Goal: Task Accomplishment & Management: Manage account settings

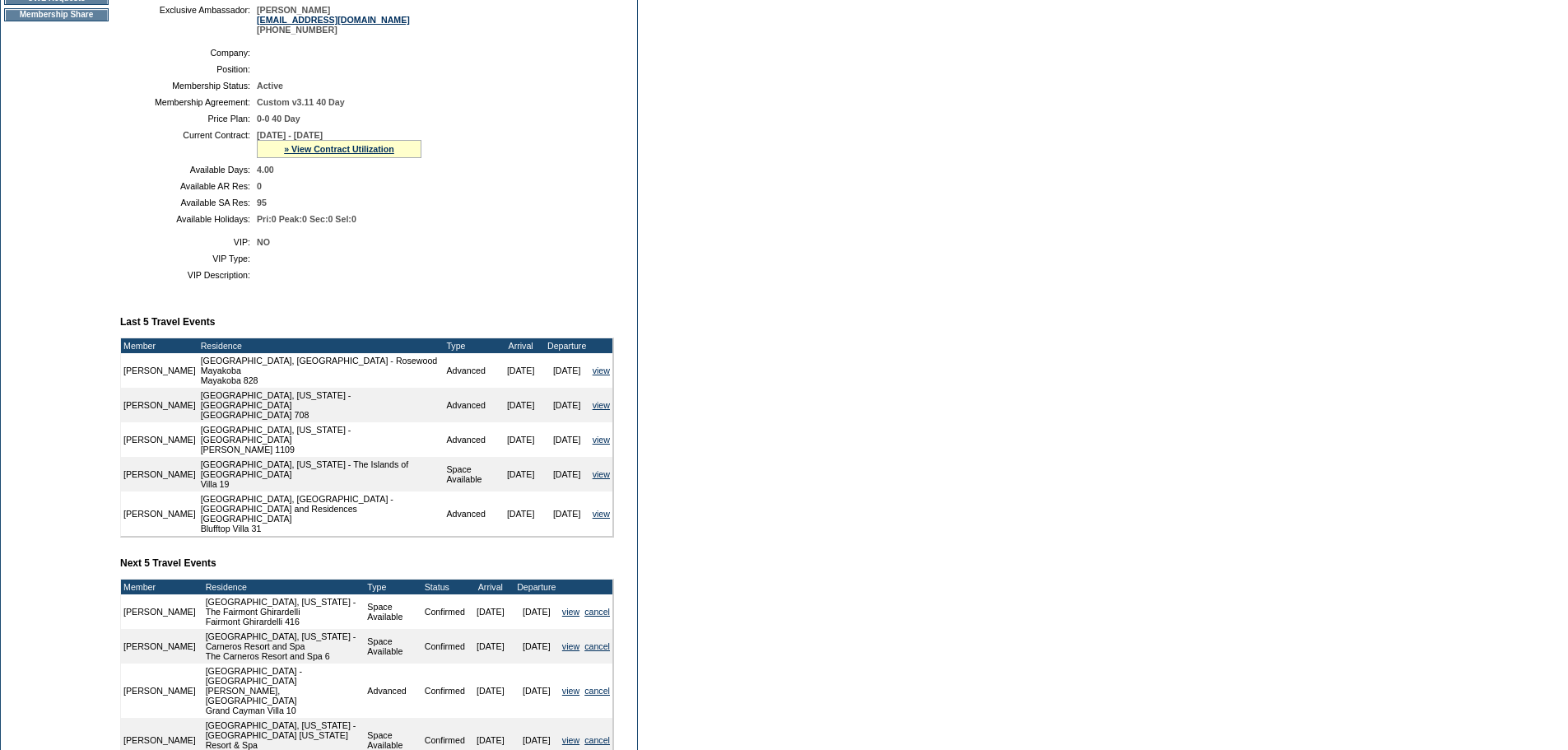
scroll to position [411, 0]
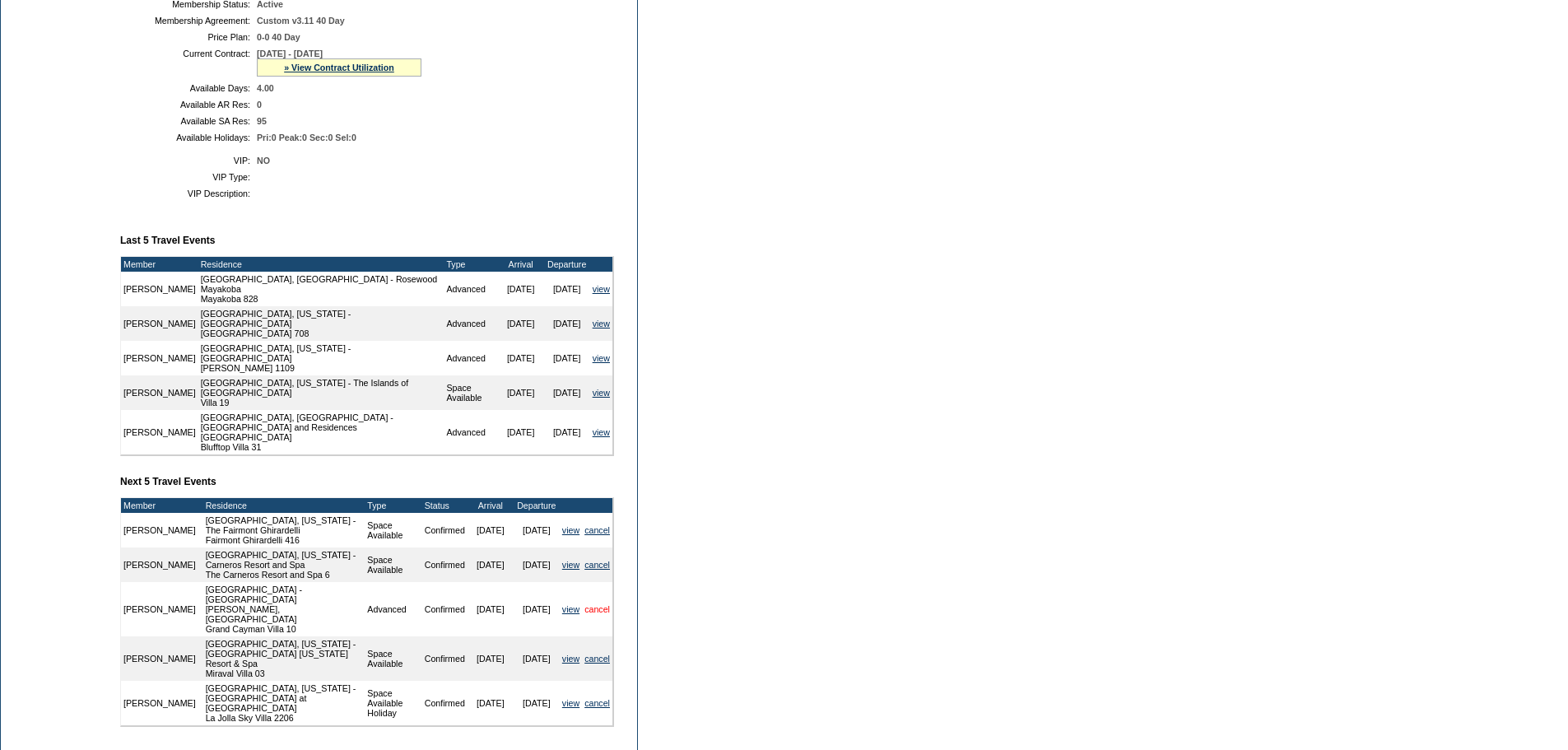
click at [605, 605] on link "cancel" at bounding box center [597, 610] width 26 height 10
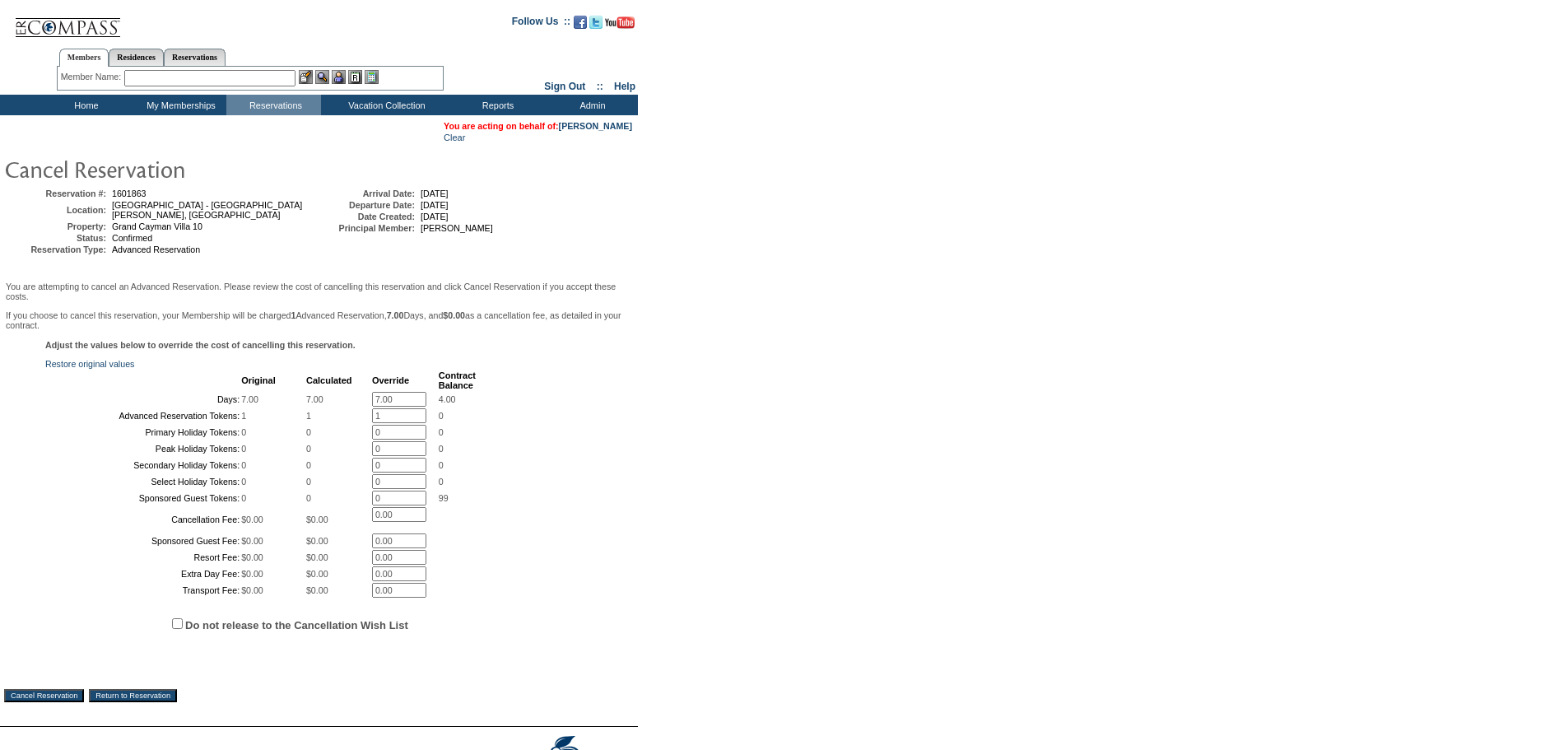
drag, startPoint x: 402, startPoint y: 416, endPoint x: 0, endPoint y: 398, distance: 402.4
click at [0, 398] on table "You are acting on behalf of: [PERSON_NAME] Clear Reservation #: 1601863 Locatio…" at bounding box center [319, 421] width 638 height 611
type input "0"
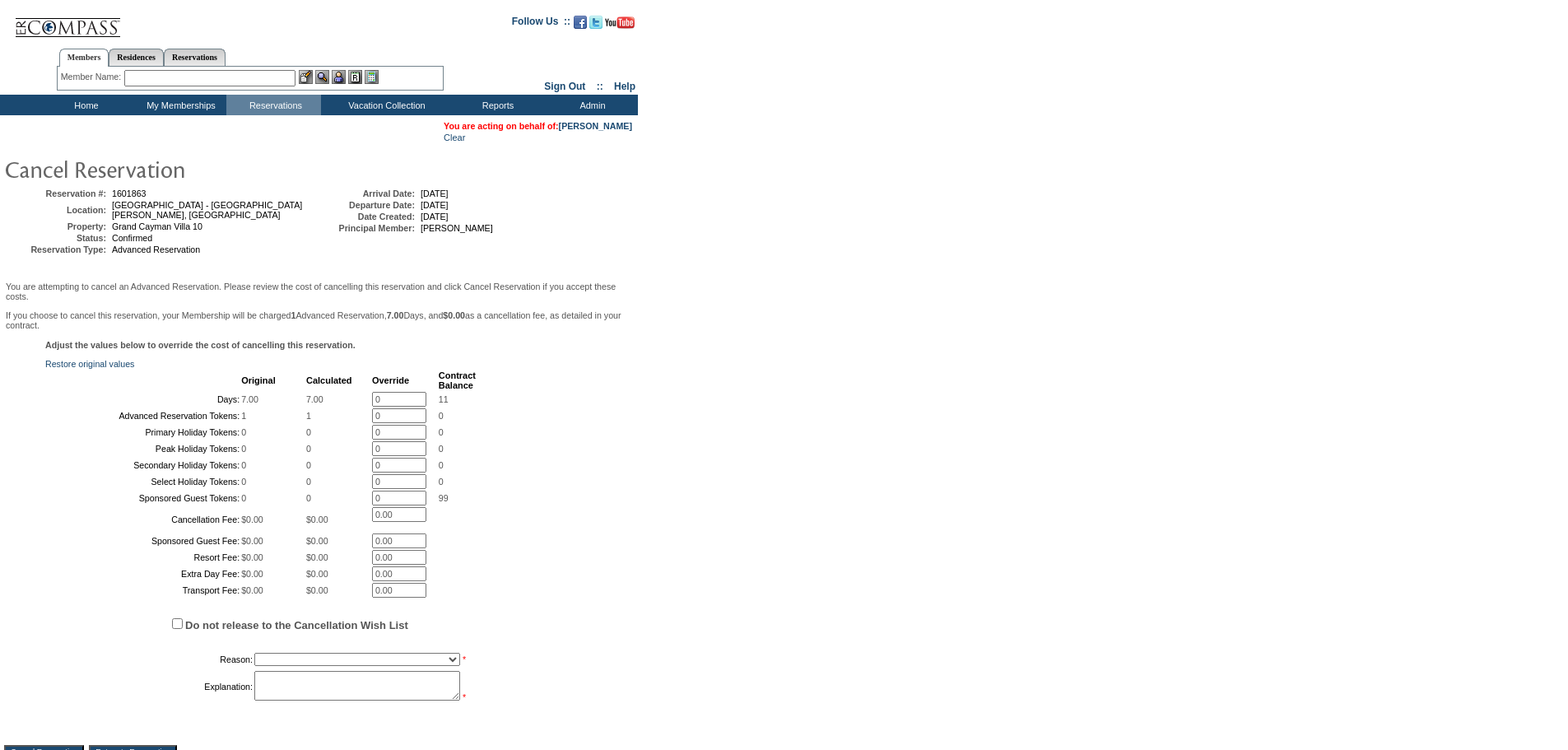
type input "0"
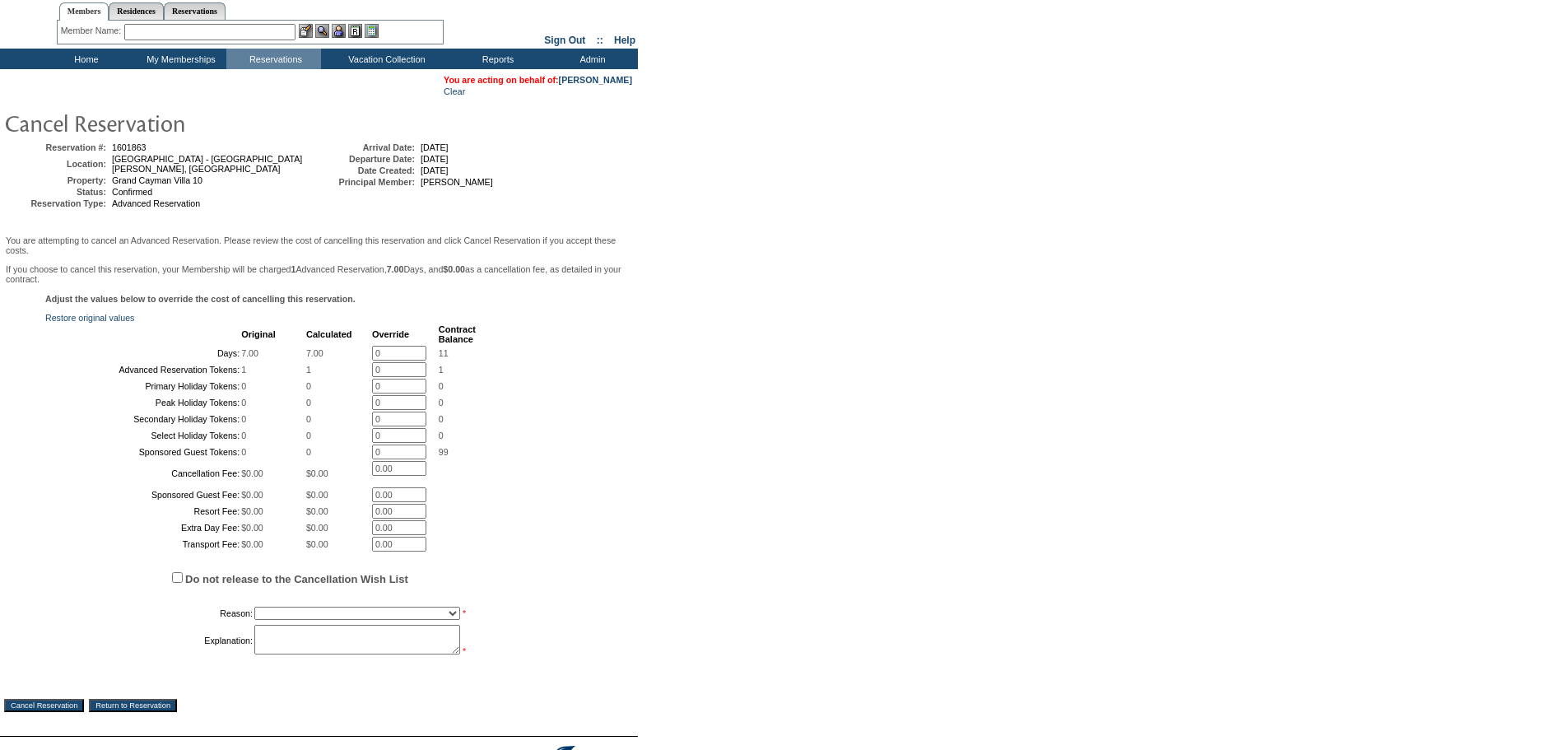
scroll to position [286, 0]
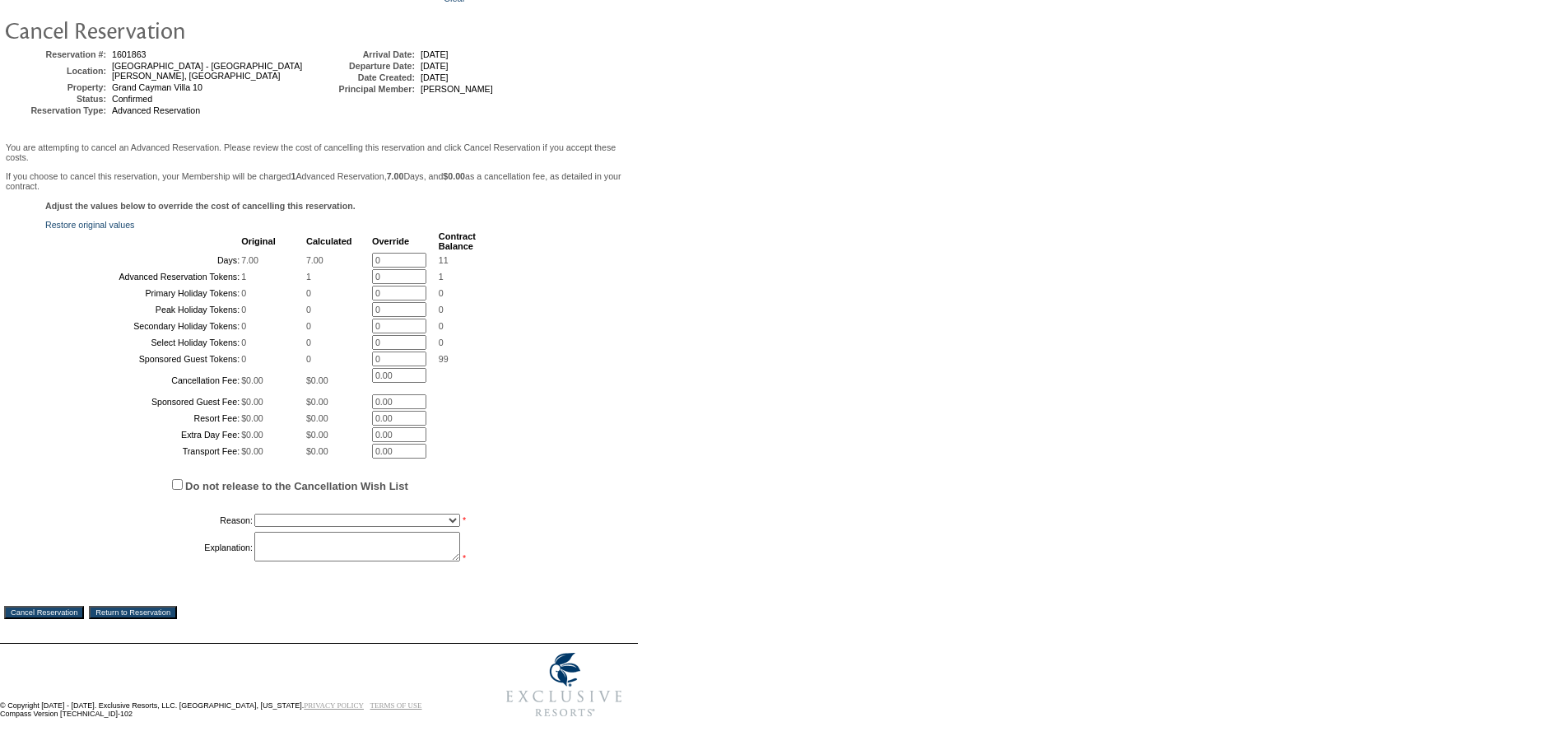
click at [285, 514] on select "Creating Continuous Stay Days Booked After Cancellation Experiential / Hotel / …" at bounding box center [357, 520] width 206 height 13
select select "1048"
click at [254, 514] on select "Creating Continuous Stay Days Booked After Cancellation Experiential / Hotel / …" at bounding box center [357, 520] width 206 height 13
click at [346, 534] on textarea at bounding box center [357, 547] width 206 height 30
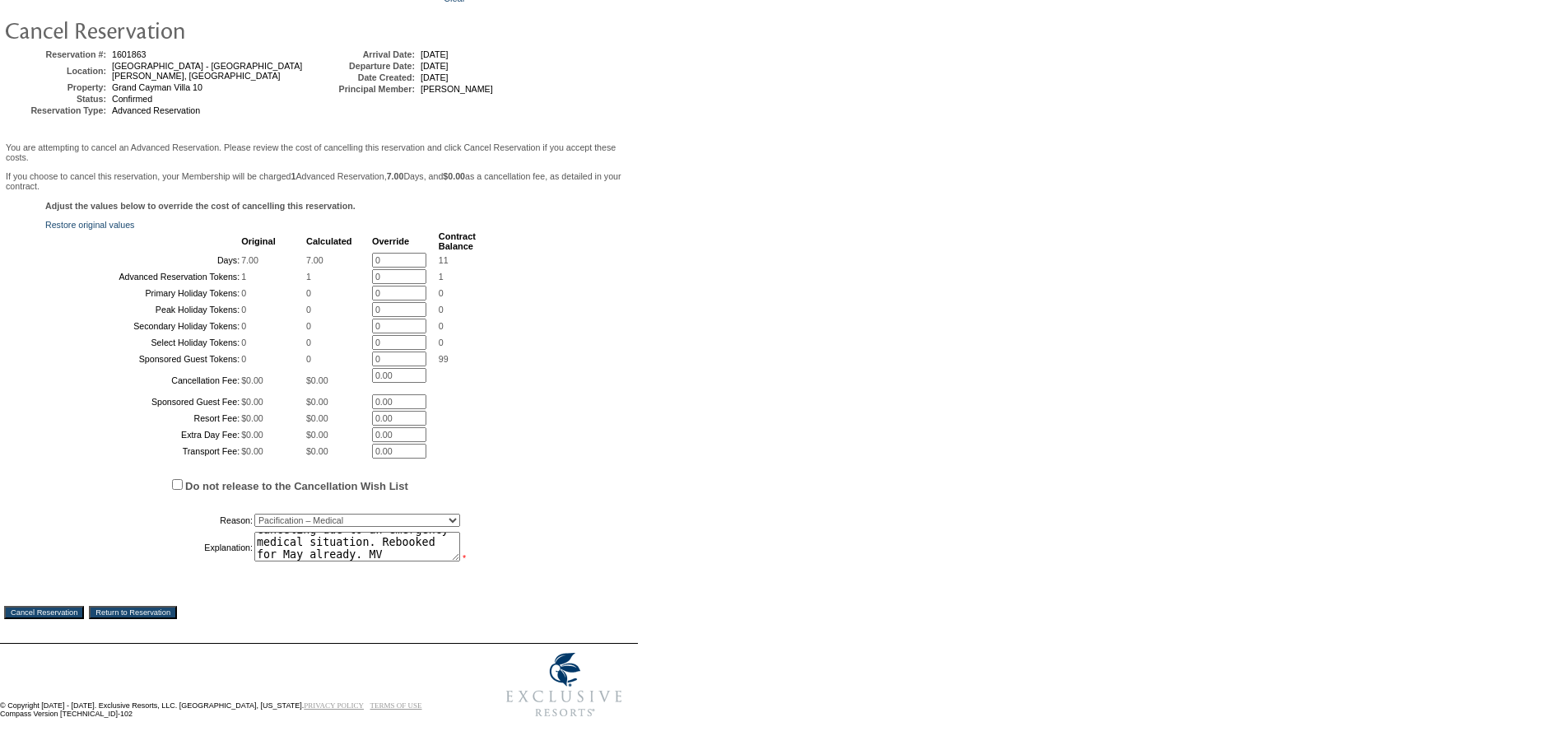
type textarea "Canceling due to an emergency medical situation. Rebooked for May already. MV"
click at [83, 608] on input "Cancel Reservation" at bounding box center [44, 613] width 80 height 13
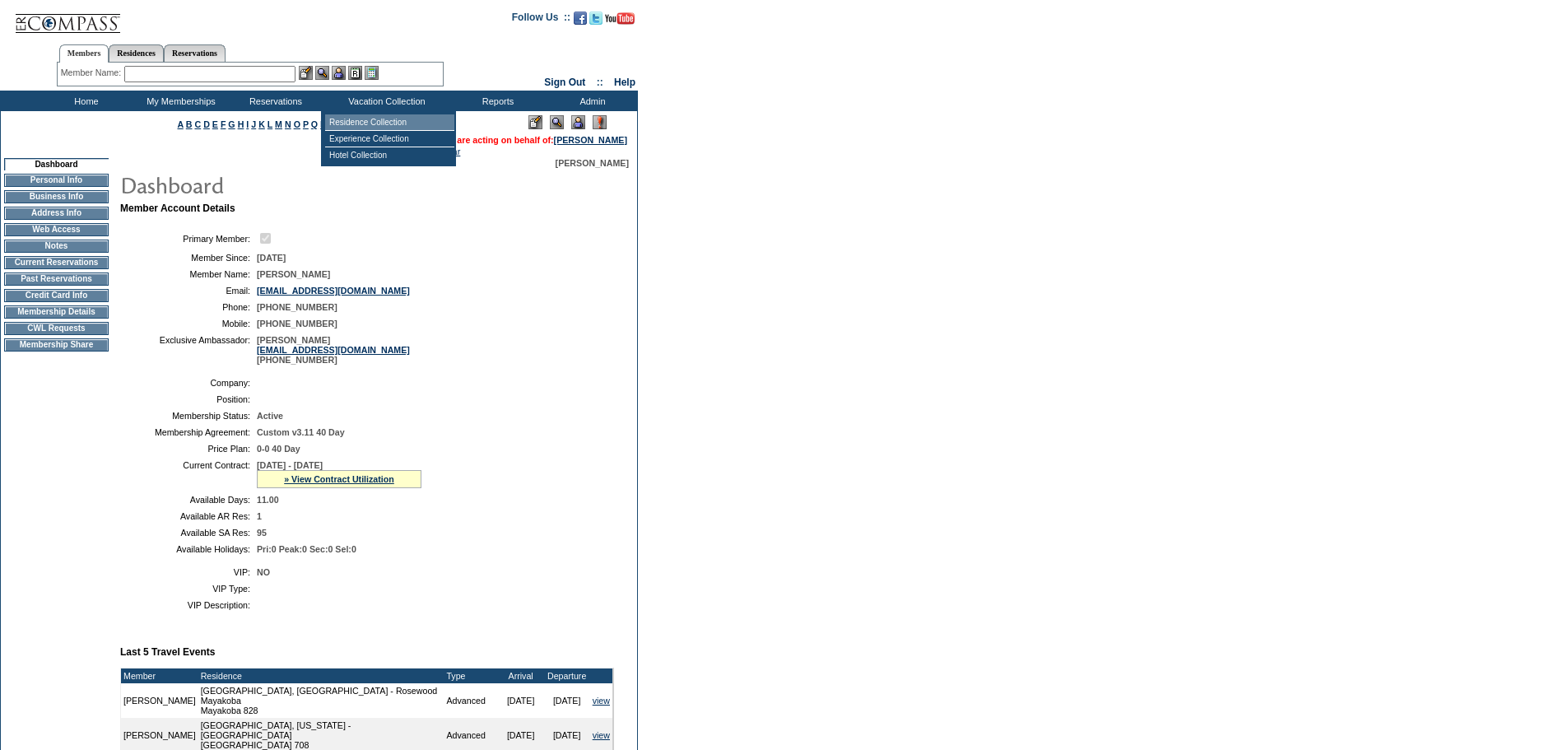
click at [381, 121] on td "Residence Collection" at bounding box center [390, 123] width 130 height 17
